Goal: Task Accomplishment & Management: Complete application form

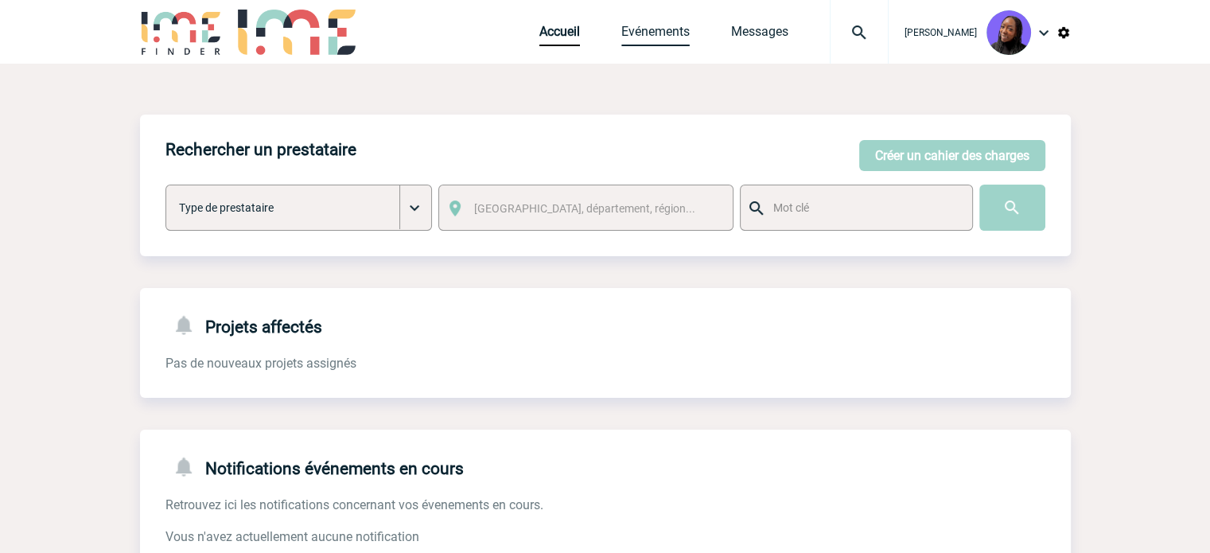
click at [668, 25] on link "Evénements" at bounding box center [655, 35] width 68 height 22
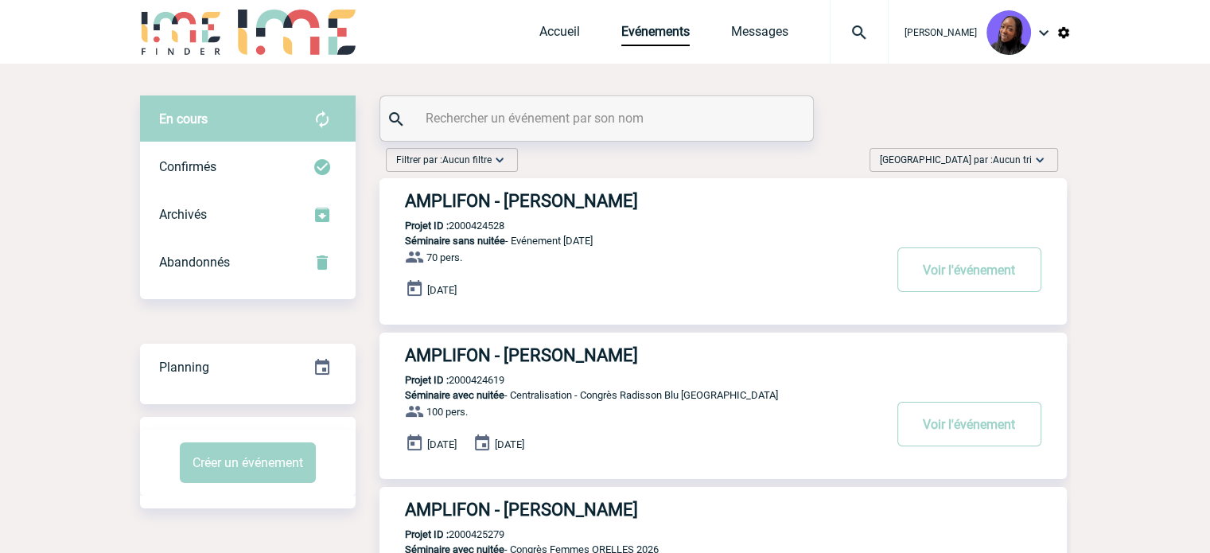
click at [552, 111] on input "text" at bounding box center [599, 118] width 354 height 23
paste input "2000425426"
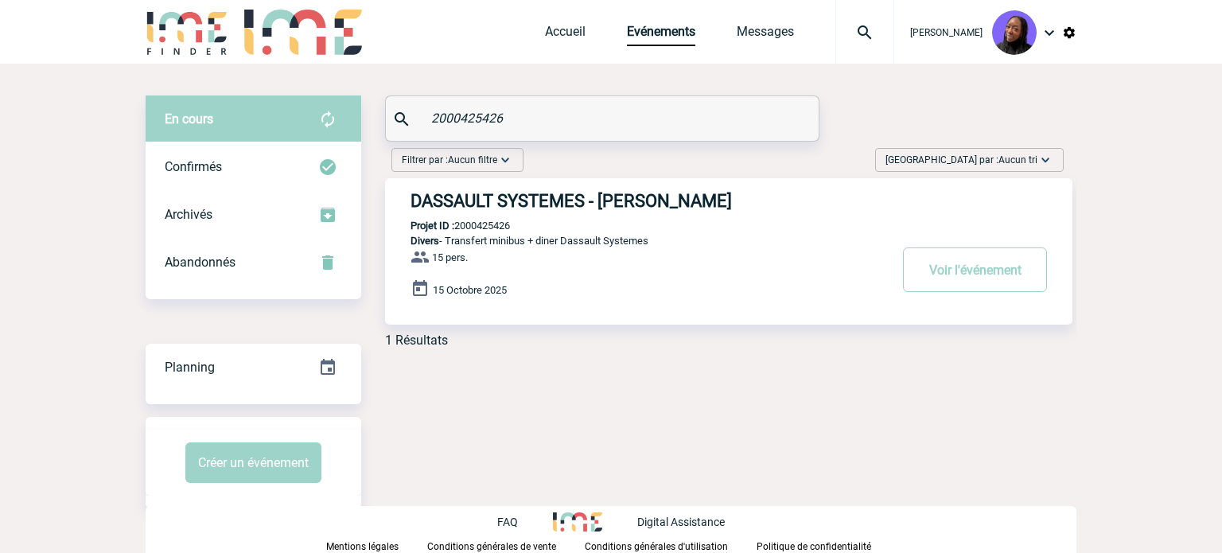
type input "2000425426"
click at [558, 203] on h3 "DASSAULT SYSTEMES - Anne-Catherine DELECROIX" at bounding box center [648, 201] width 477 height 20
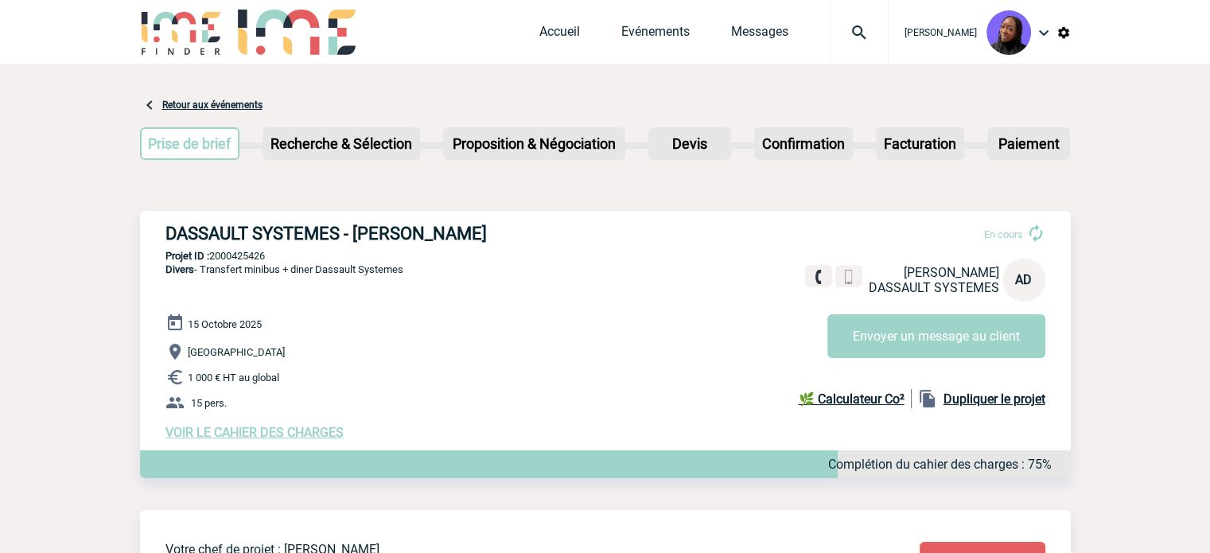
click at [248, 430] on span "VOIR LE CAHIER DES CHARGES" at bounding box center [254, 432] width 178 height 15
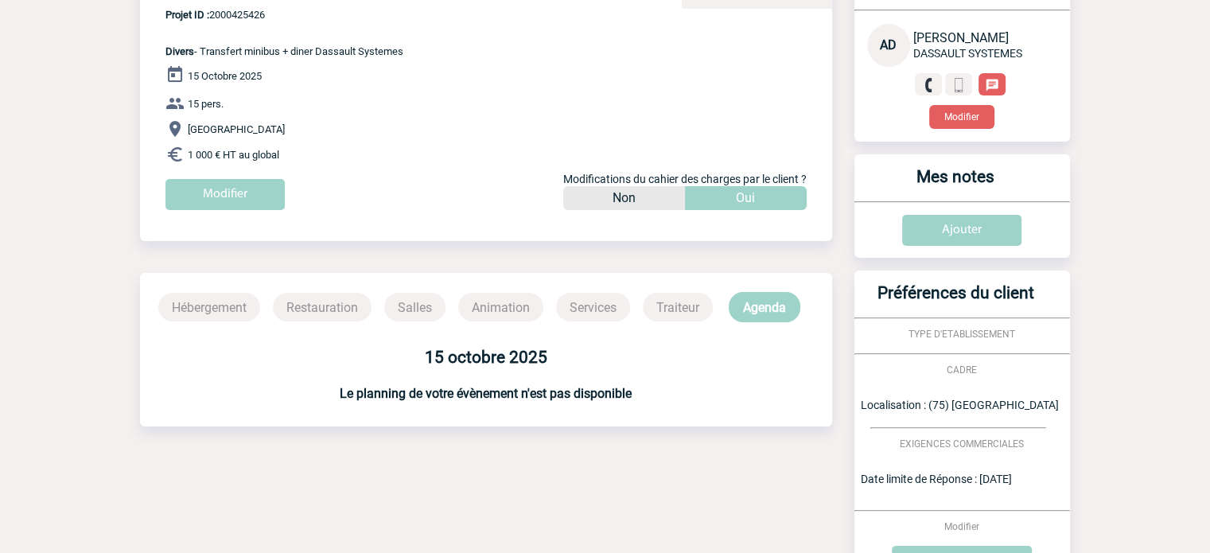
scroll to position [392, 0]
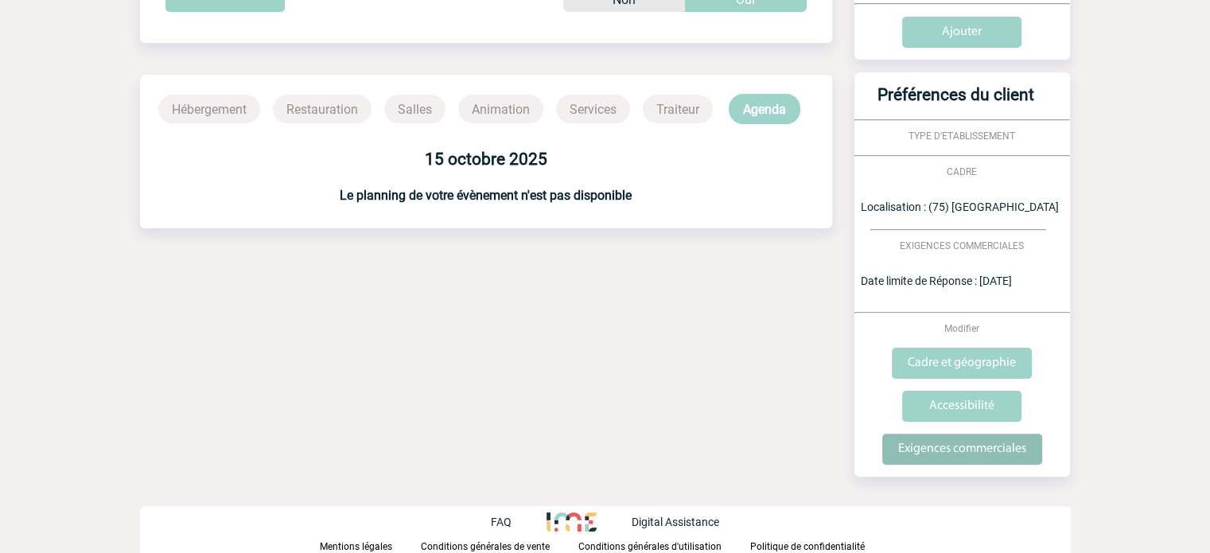
click at [945, 441] on input "Exigences commerciales" at bounding box center [962, 448] width 160 height 31
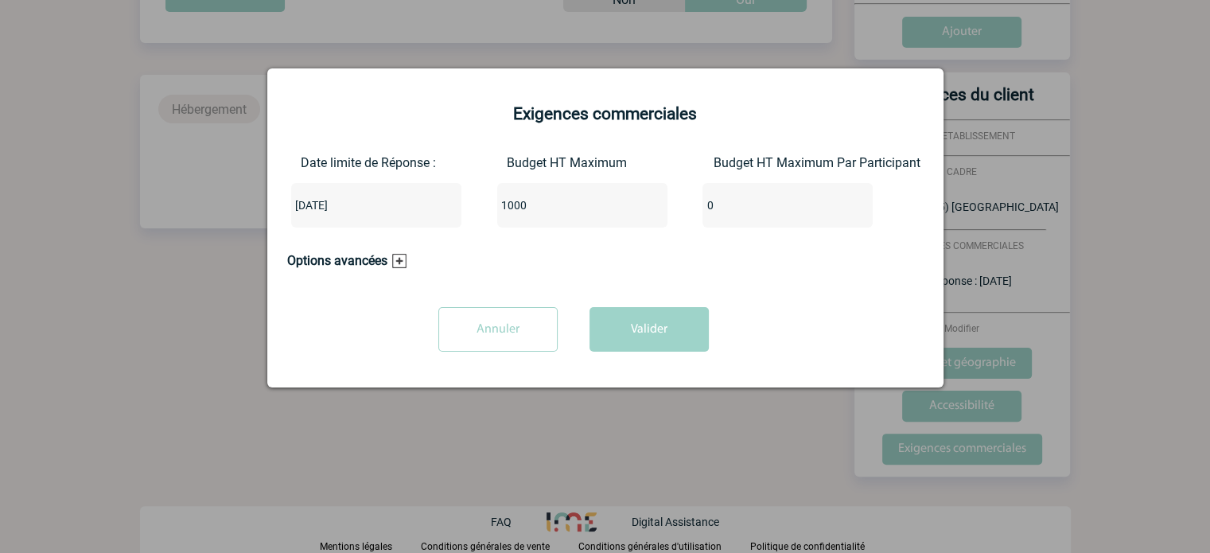
drag, startPoint x: 457, startPoint y: 191, endPoint x: 435, endPoint y: 190, distance: 22.3
click at [435, 190] on div "Date limite de Réponse : 2025-09-12 Budget HT Maximum 1000 Budget HT Maximum Pa…" at bounding box center [605, 197] width 636 height 85
type input "2000"
click at [665, 331] on button "Valider" at bounding box center [648, 329] width 119 height 45
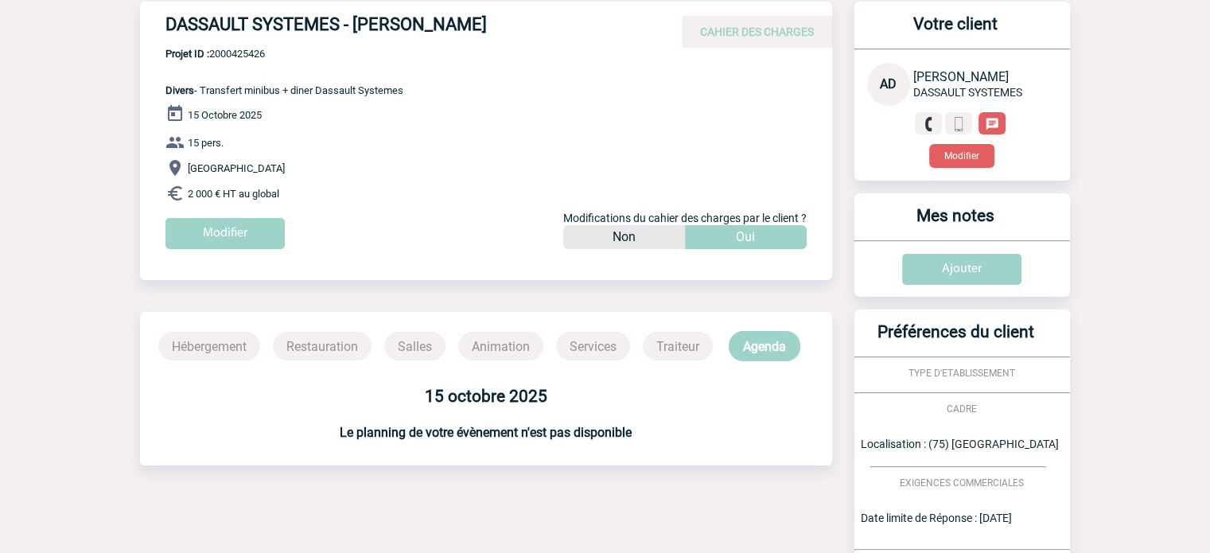
scroll to position [0, 0]
